Goal: Obtain resource: Obtain resource

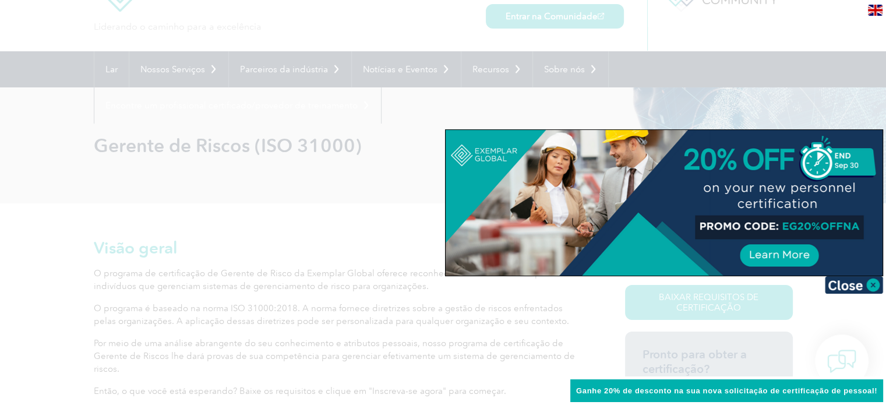
scroll to position [117, 0]
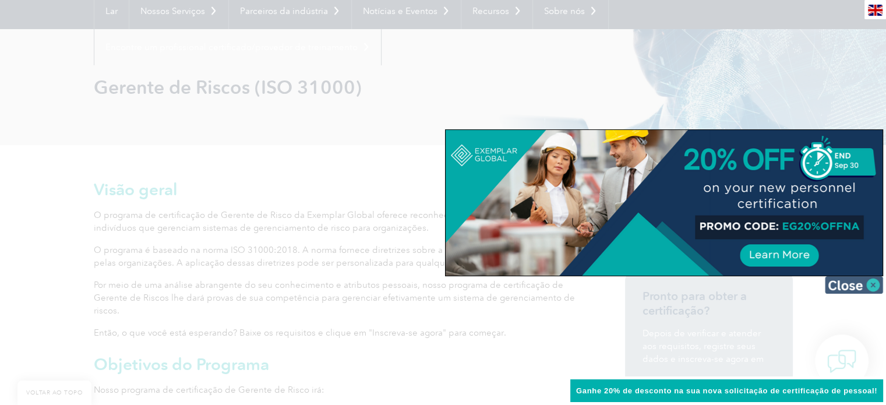
click at [869, 284] on img at bounding box center [854, 284] width 58 height 17
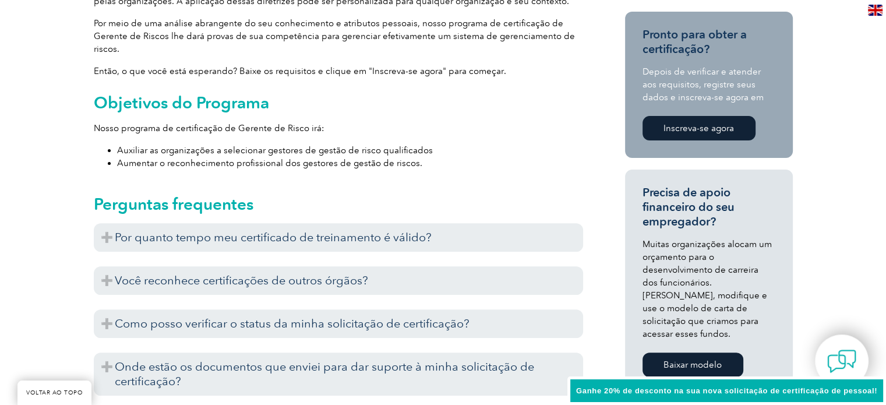
scroll to position [408, 0]
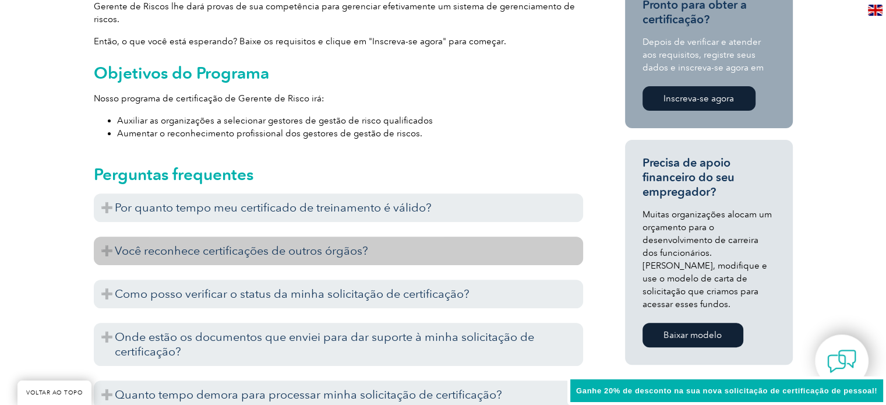
click at [327, 258] on h3 "Você reconhece certificações de outros órgãos?" at bounding box center [338, 251] width 489 height 29
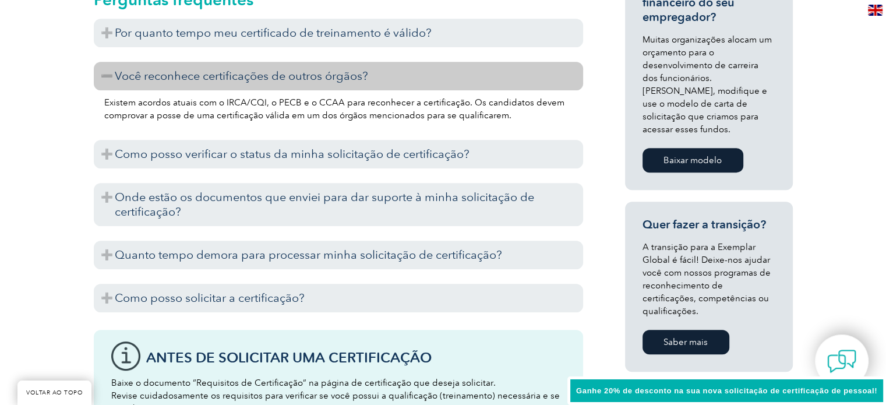
scroll to position [641, 0]
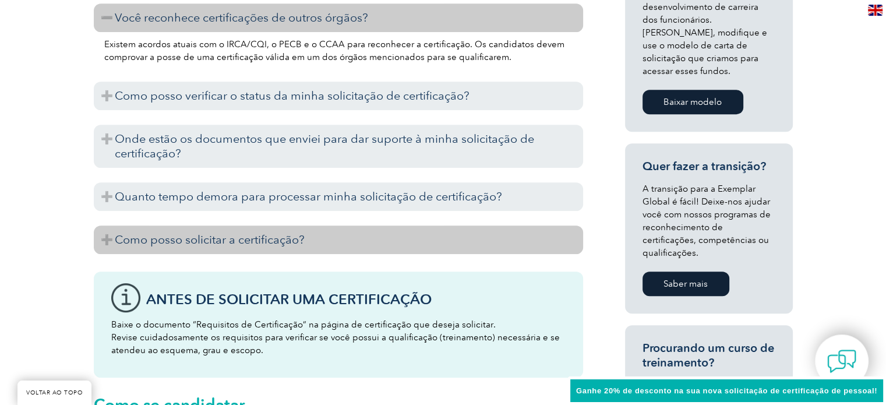
click at [325, 239] on h3 "Como posso solicitar a certificação?" at bounding box center [338, 239] width 489 height 29
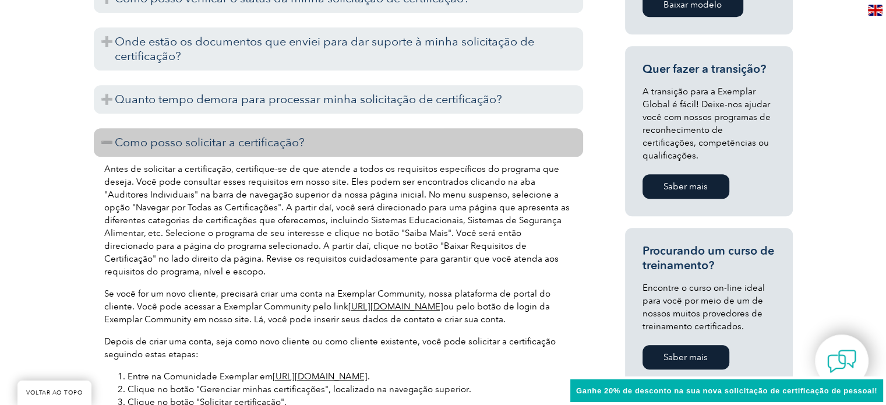
scroll to position [757, 0]
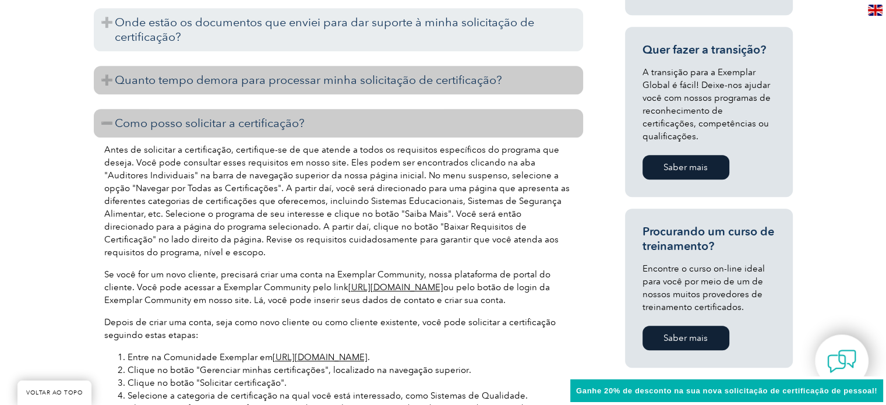
click at [508, 85] on h3 "Quanto tempo demora para processar minha solicitação de certificação?" at bounding box center [338, 80] width 489 height 29
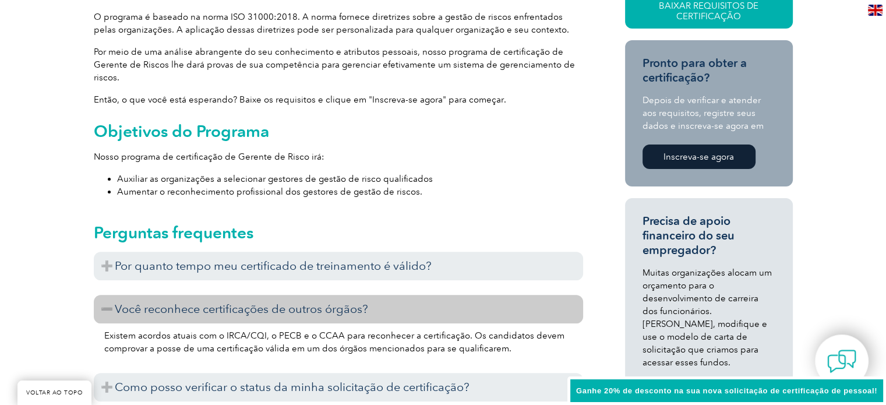
scroll to position [0, 0]
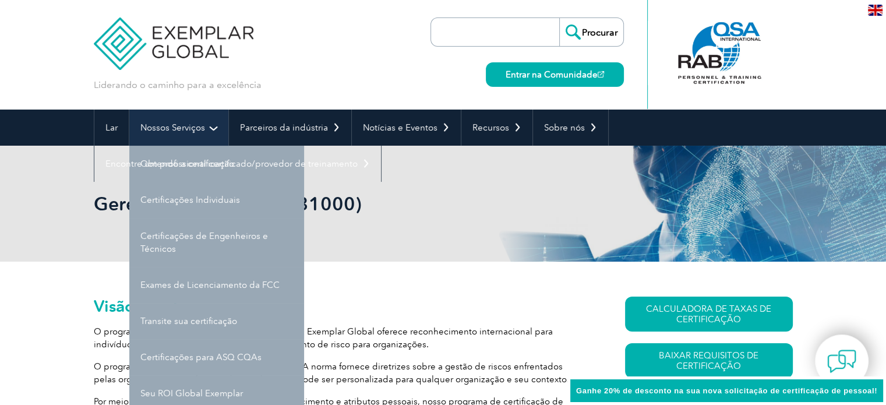
click at [195, 132] on font "Nossos Serviços" at bounding box center [172, 127] width 65 height 10
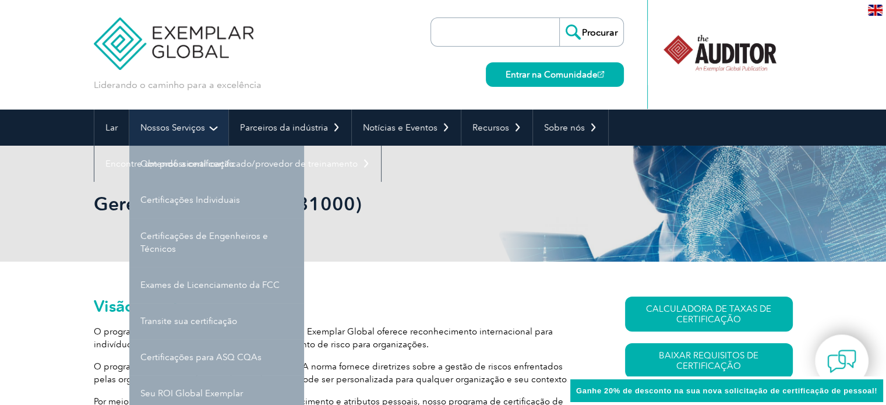
click at [174, 131] on font "Nossos Serviços" at bounding box center [172, 127] width 65 height 10
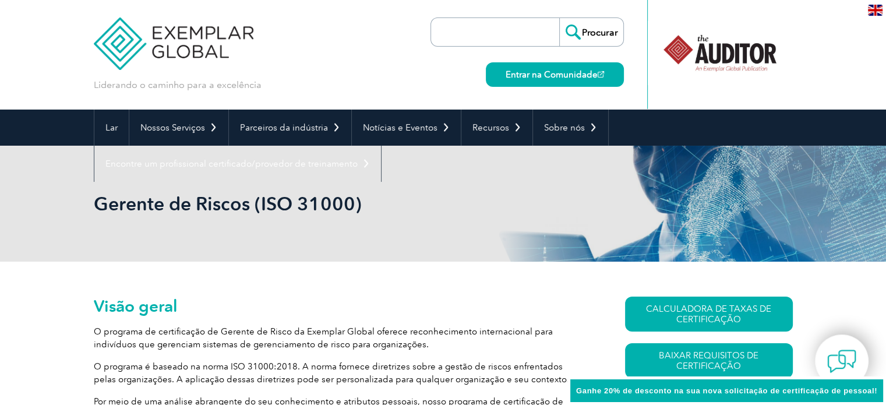
click at [191, 87] on font "Liderando o caminho para a excelência" at bounding box center [178, 84] width 168 height 11
click at [186, 54] on img at bounding box center [174, 35] width 160 height 70
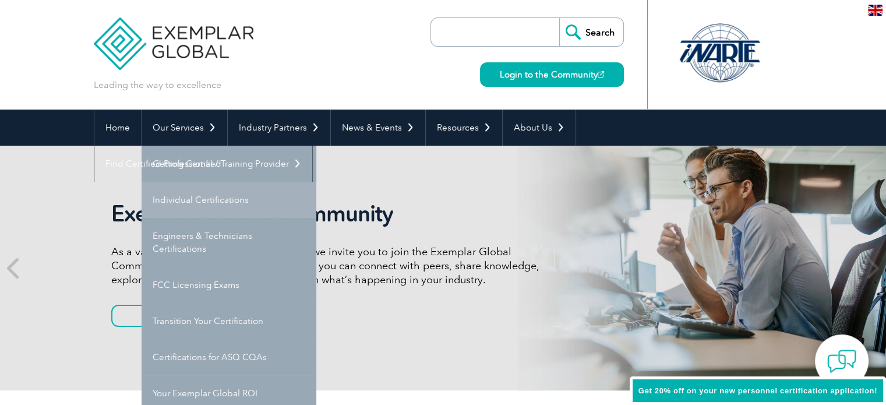
click at [210, 198] on link "Individual Certifications" at bounding box center [229, 200] width 175 height 36
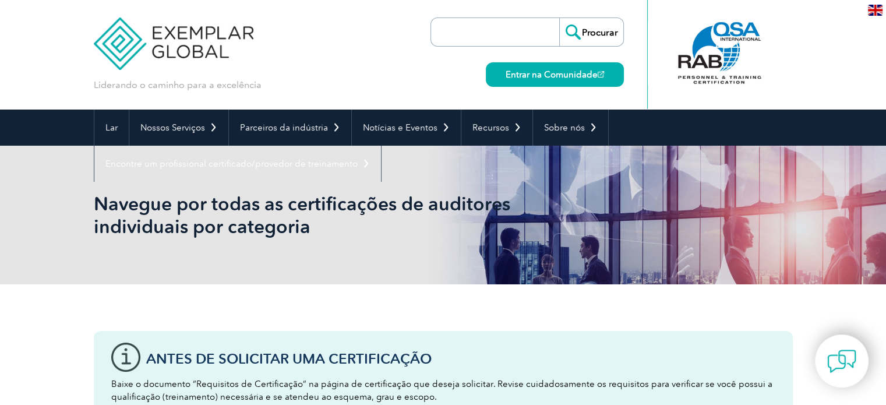
click at [450, 37] on input "search" at bounding box center [498, 32] width 122 height 28
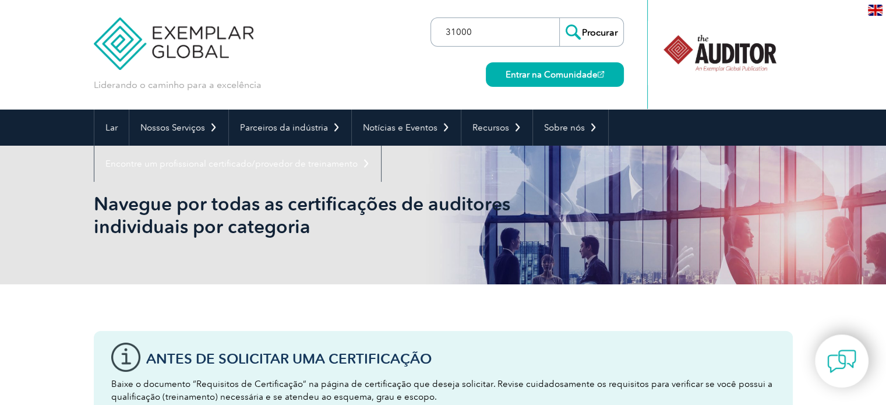
type input "31000"
click at [559, 18] on input "Procurar" at bounding box center [591, 32] width 64 height 28
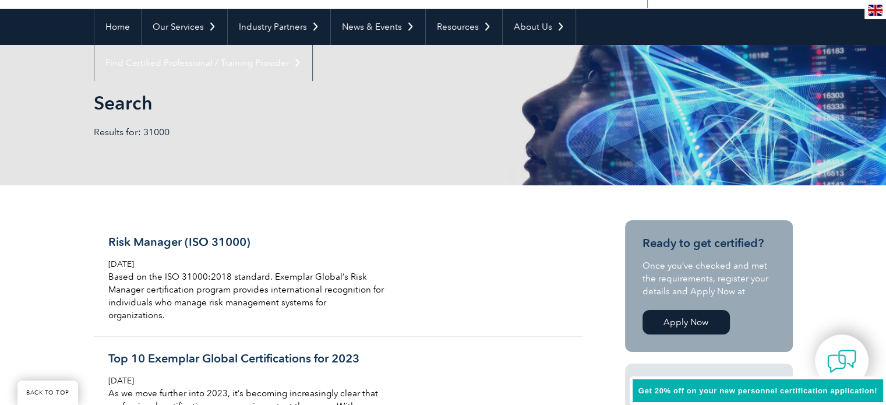
scroll to position [117, 0]
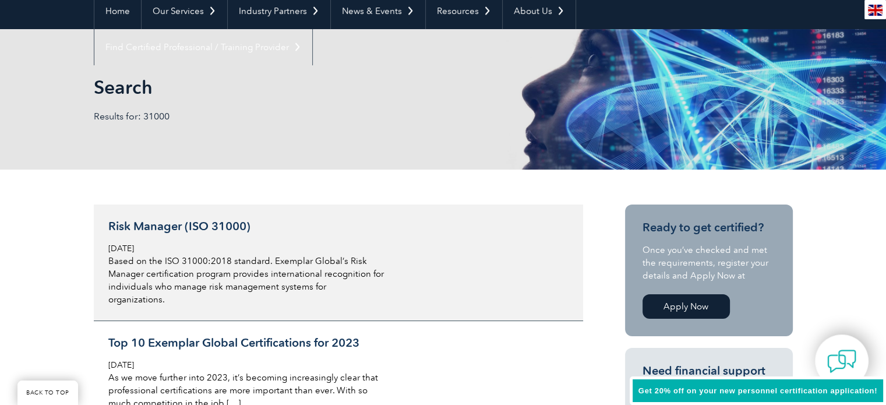
click at [222, 230] on h3 "Risk Manager (ISO 31000)" at bounding box center [246, 226] width 276 height 15
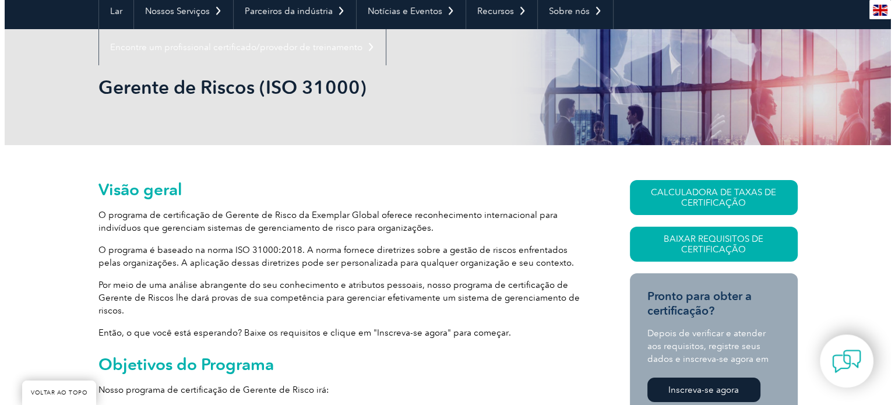
scroll to position [175, 0]
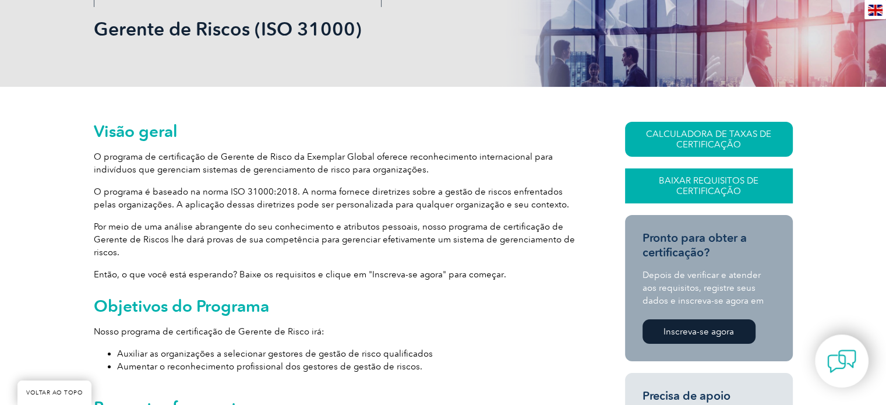
click at [715, 181] on font "Baixar Requisitos de Certificação" at bounding box center [709, 185] width 100 height 21
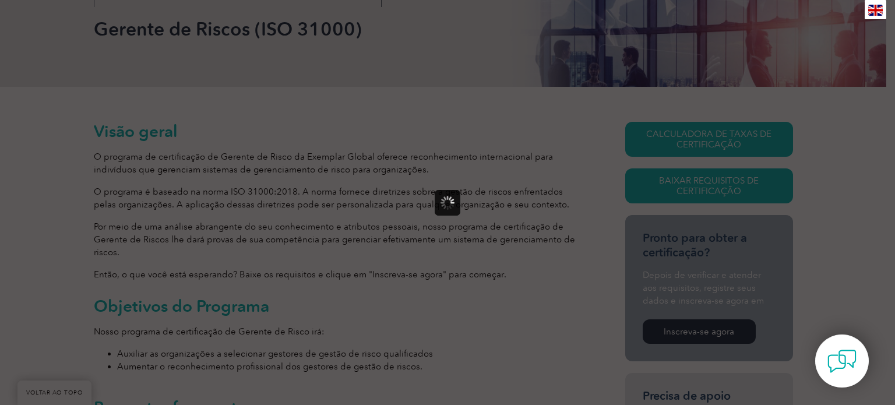
scroll to position [0, 0]
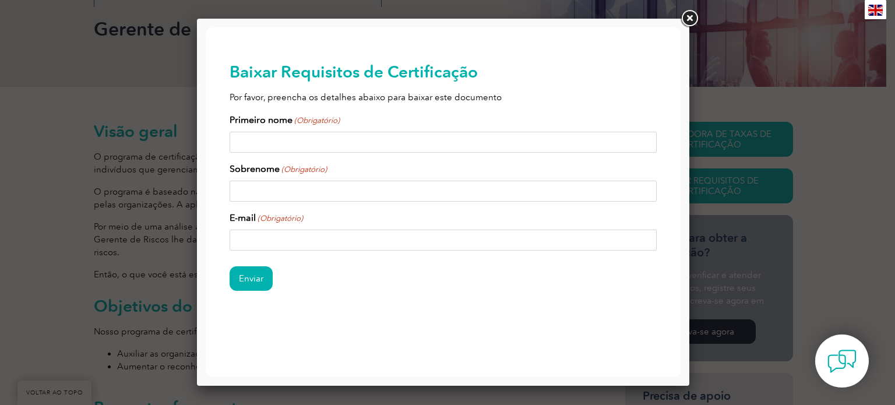
click at [361, 136] on input "Primeiro nome (Obrigatório)" at bounding box center [444, 142] width 428 height 21
type input "mileni"
type input "carboni"
click at [275, 238] on input "E-mail (Obrigatório)" at bounding box center [444, 240] width 428 height 21
type input "mileni.carboni@maristabrasil.org"
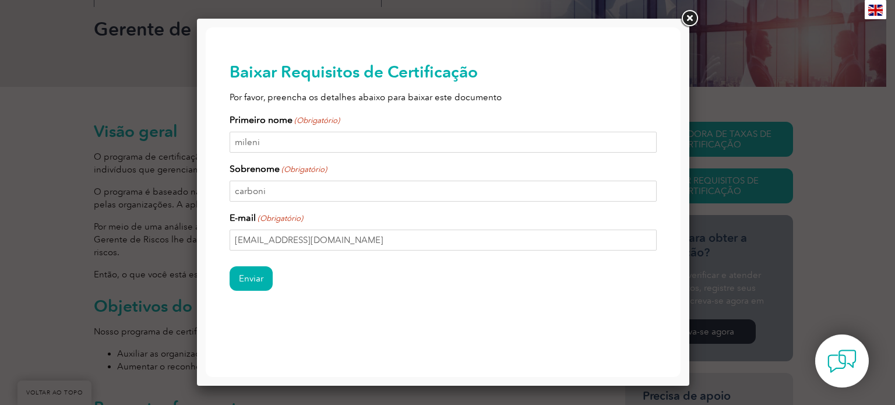
click at [228, 266] on div "Baixar Requisitos de Certificação Por favor, preencha os detalhes abaixo para b…" at bounding box center [443, 195] width 475 height 336
click at [250, 267] on input "Enviar" at bounding box center [251, 278] width 43 height 24
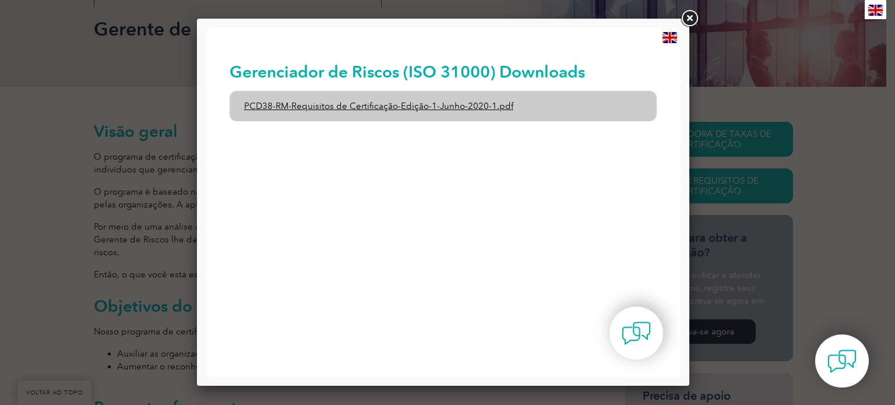
click at [431, 97] on link "PCD38-RM-Requisitos de Certificação-Edição-1-Junho-2020-1.pdf" at bounding box center [444, 106] width 428 height 30
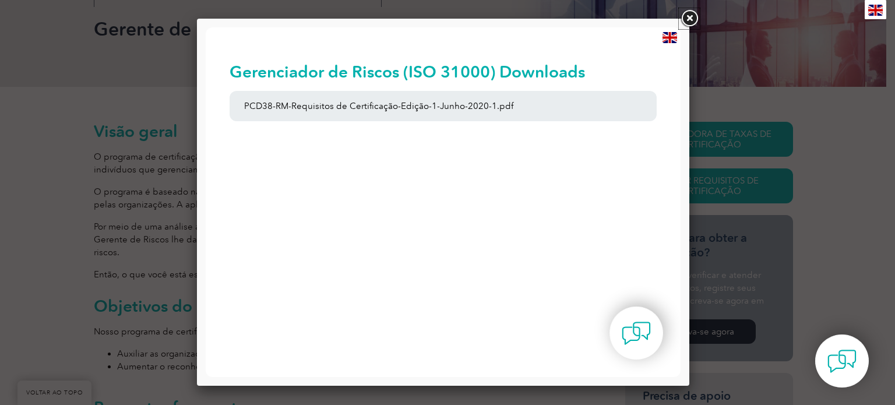
click at [692, 17] on link at bounding box center [689, 18] width 21 height 21
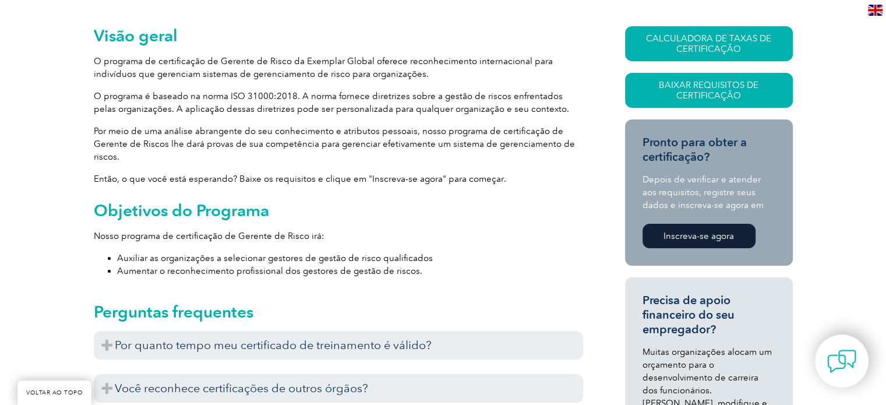
scroll to position [291, 0]
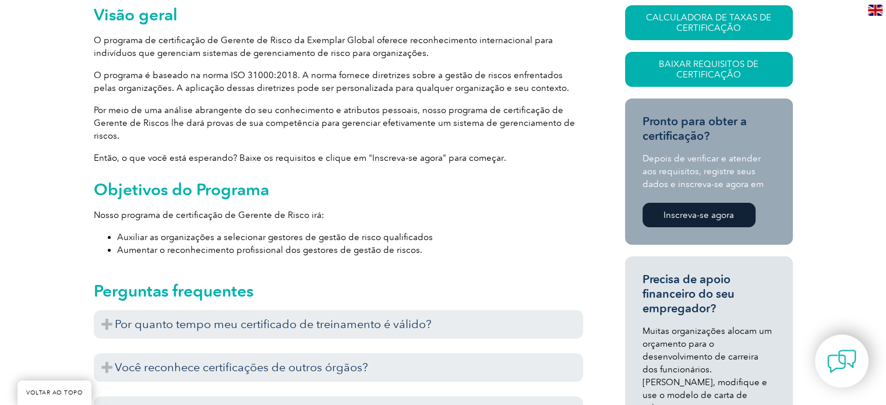
click at [709, 223] on link "Inscreva-se agora" at bounding box center [699, 215] width 113 height 24
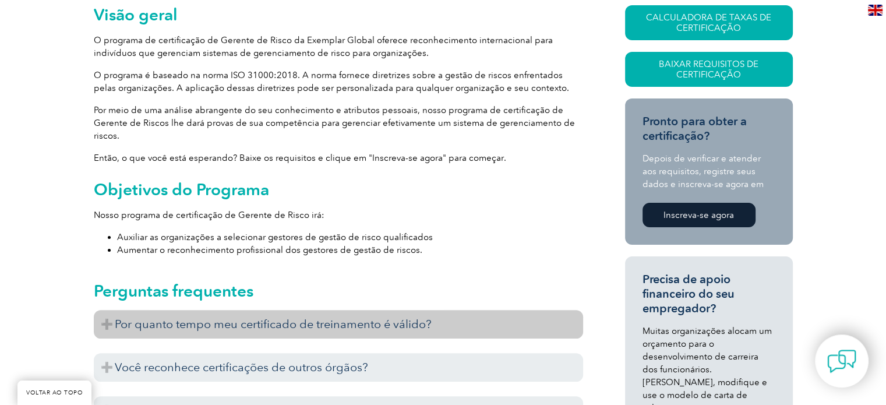
click at [375, 325] on font "Por quanto tempo meu certificado de treinamento é válido?" at bounding box center [273, 324] width 317 height 14
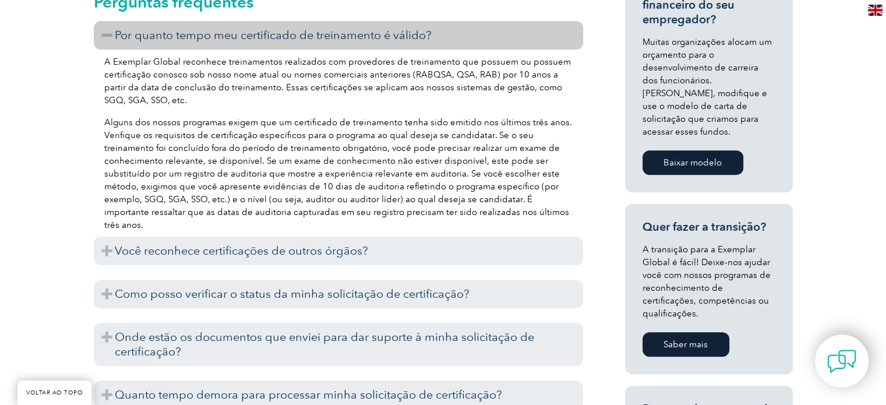
scroll to position [583, 0]
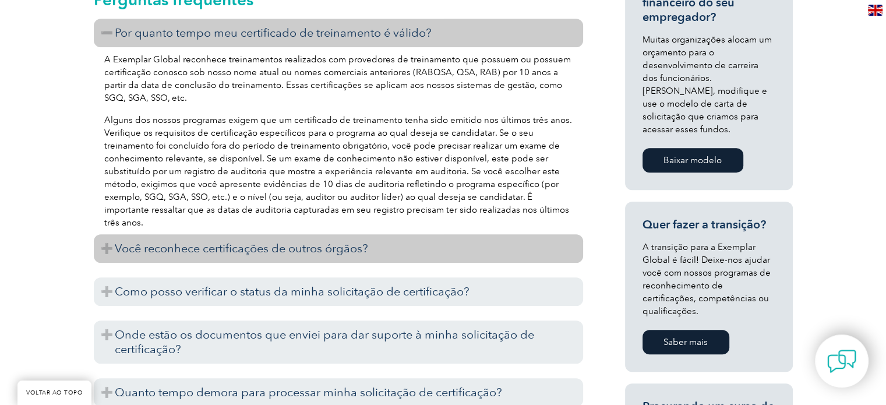
click at [523, 253] on h3 "Você reconhece certificações de outros órgãos?" at bounding box center [338, 248] width 489 height 29
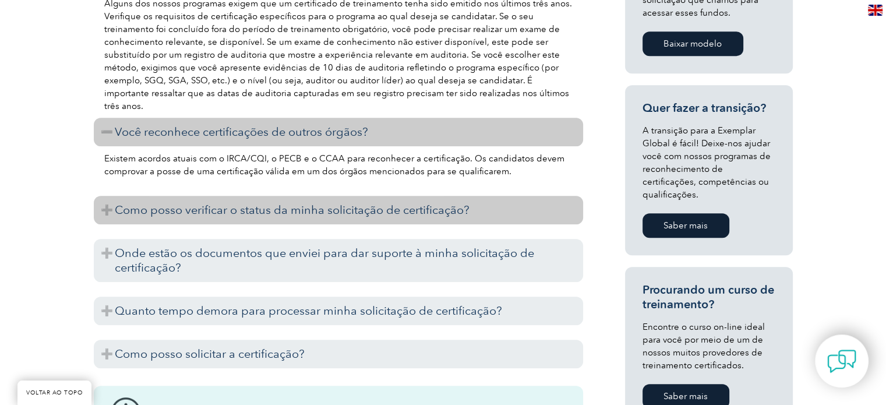
scroll to position [757, 0]
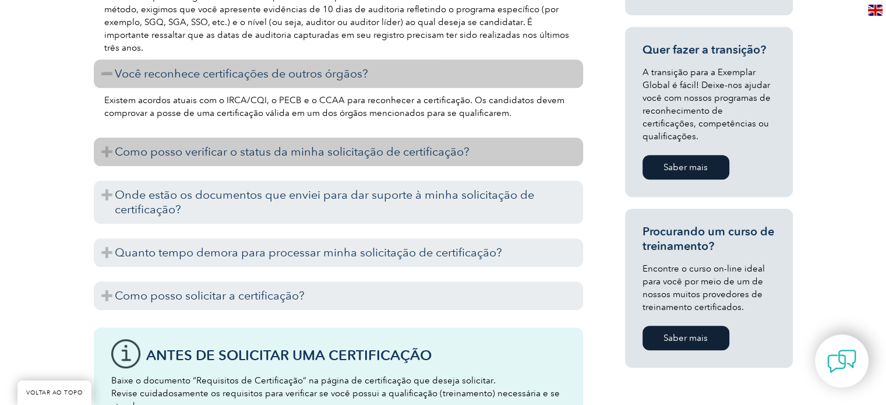
click at [398, 212] on h3 "Onde estão os documentos que enviei para dar suporte à minha solicitação de cer…" at bounding box center [338, 202] width 489 height 43
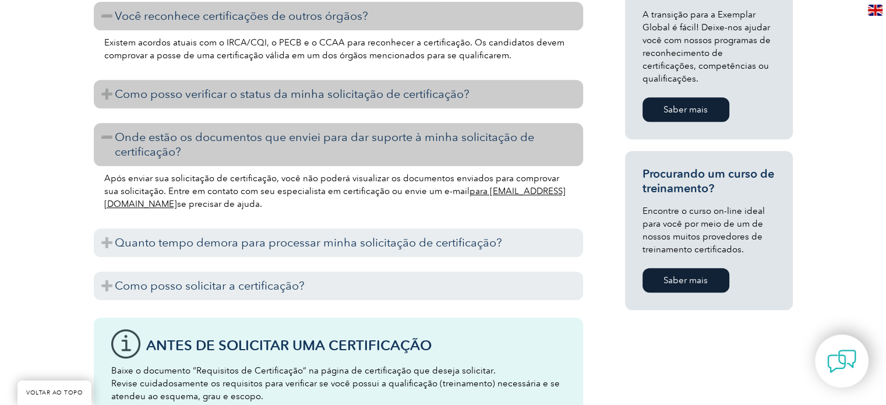
scroll to position [816, 0]
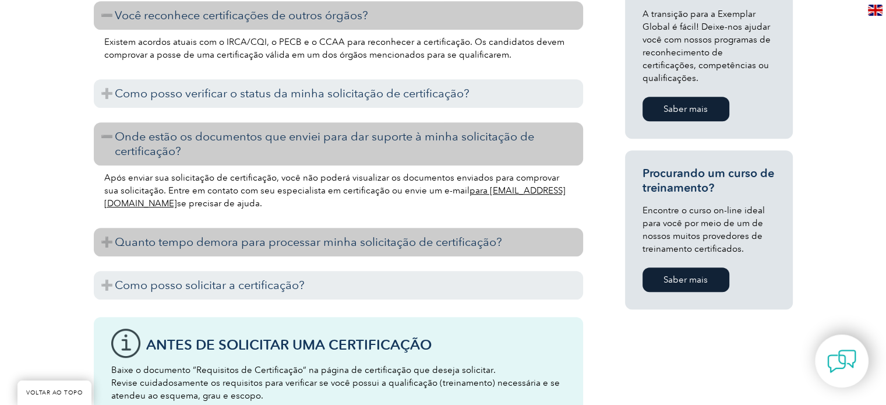
click at [400, 230] on h3 "Quanto tempo demora para processar minha solicitação de certificação?" at bounding box center [338, 242] width 489 height 29
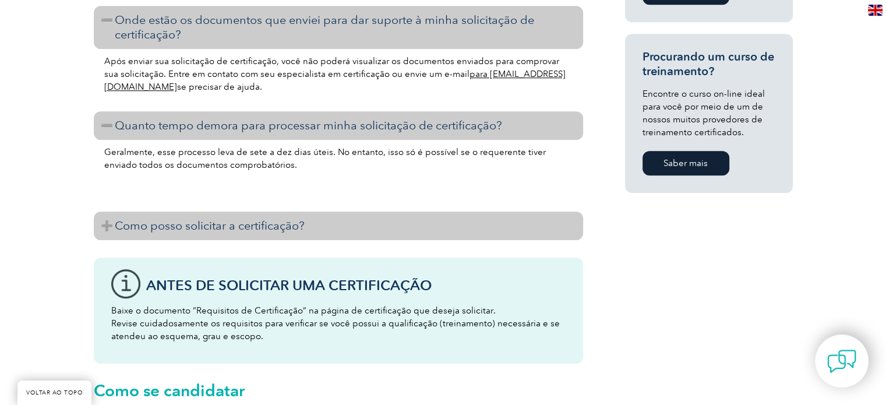
click at [382, 228] on h3 "Como posso solicitar a certificação?" at bounding box center [338, 226] width 489 height 29
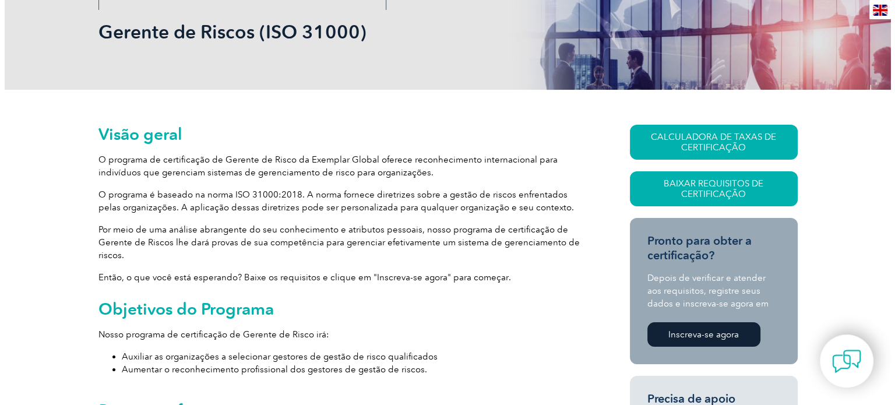
scroll to position [175, 0]
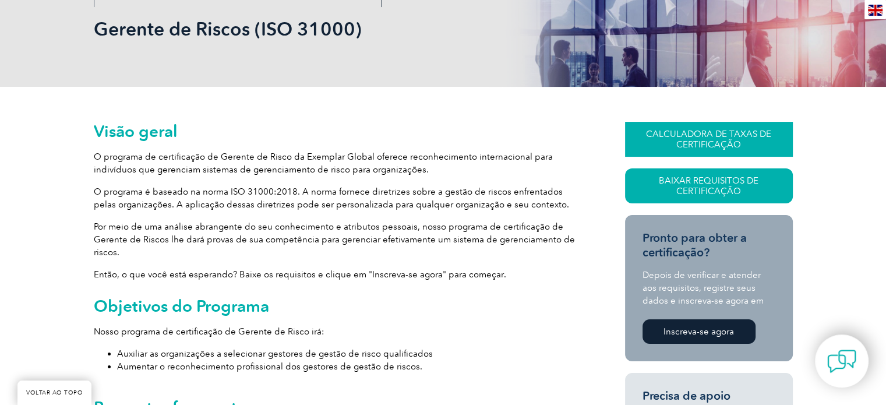
click at [734, 149] on font "CALCULADORA DE TAXAS DE CERTIFICAÇÃO" at bounding box center [708, 139] width 125 height 21
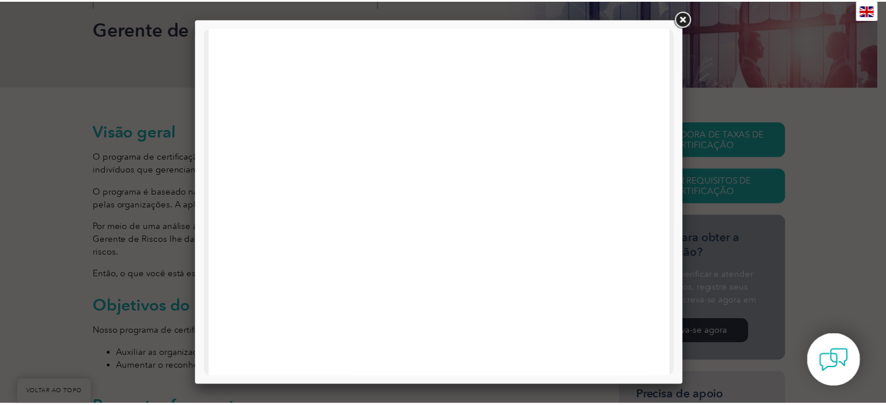
scroll to position [556, 0]
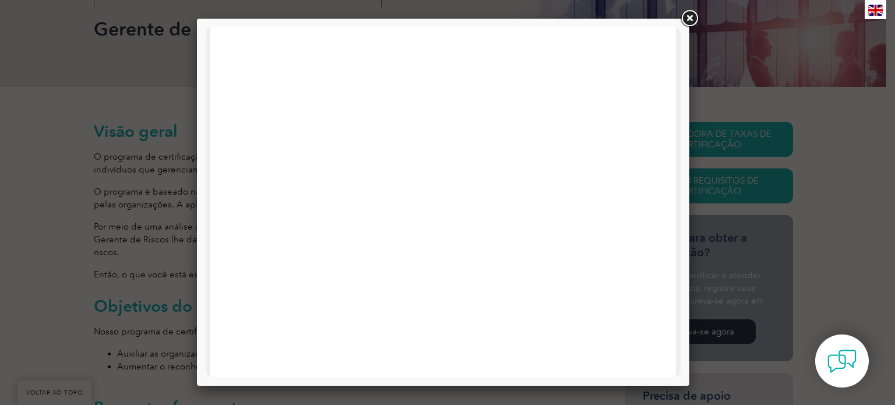
click at [696, 19] on link at bounding box center [689, 18] width 21 height 21
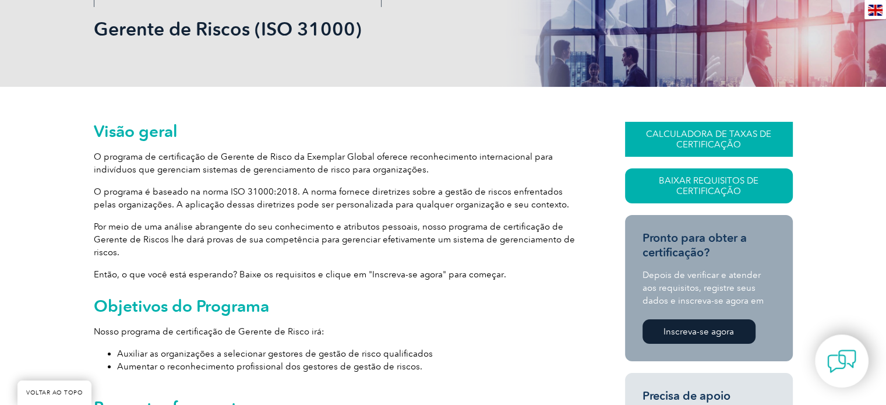
click at [704, 132] on font "CALCULADORA DE TAXAS DE CERTIFICAÇÃO" at bounding box center [708, 139] width 125 height 21
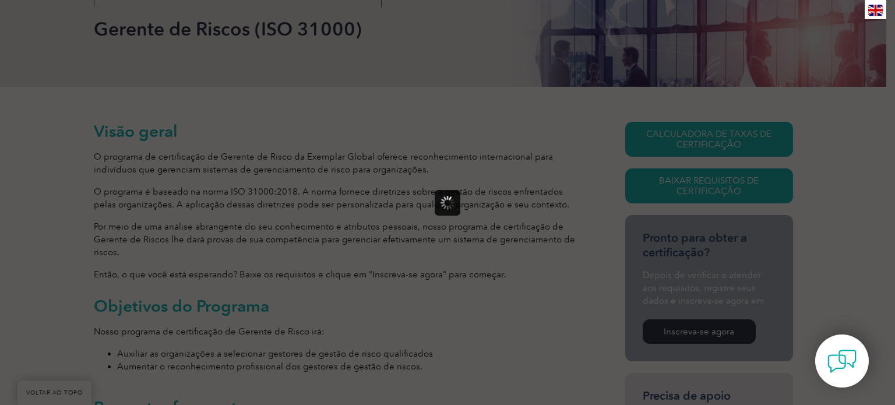
drag, startPoint x: 608, startPoint y: 160, endPoint x: 686, endPoint y: 81, distance: 111.2
click at [611, 155] on div at bounding box center [447, 202] width 895 height 405
